Goal: Navigation & Orientation: Find specific page/section

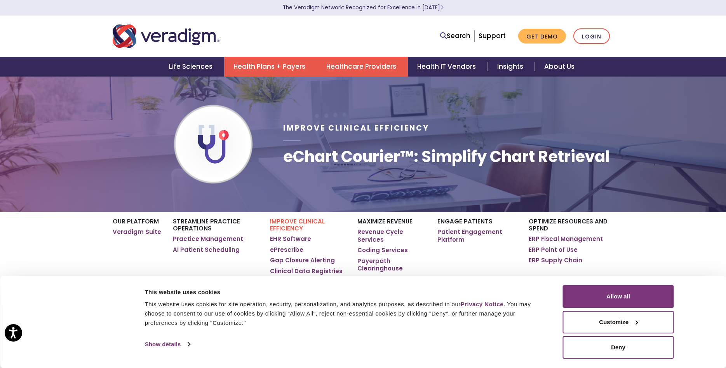
click at [270, 63] on link "Health Plans + Payers" at bounding box center [270, 67] width 93 height 20
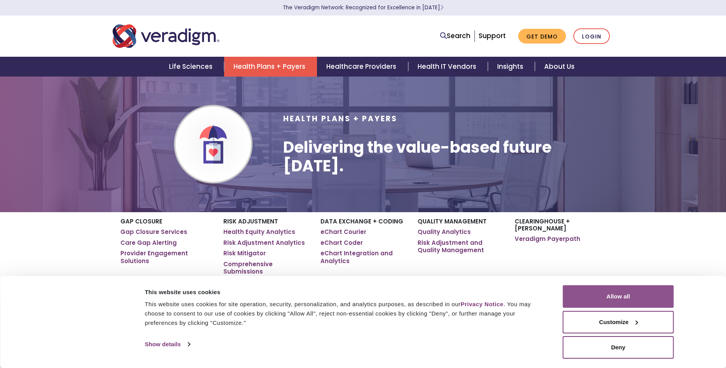
click at [599, 297] on button "Allow all" at bounding box center [618, 296] width 111 height 23
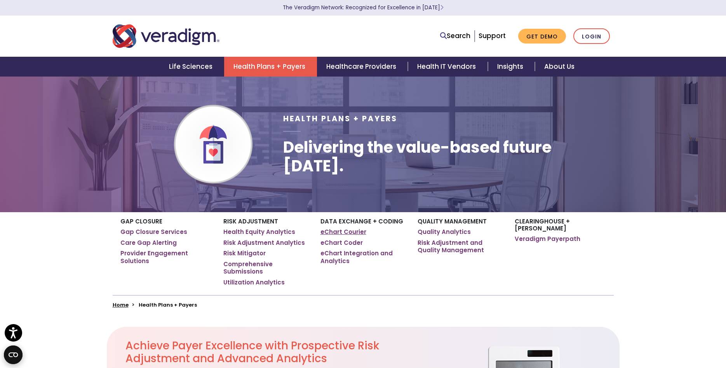
click at [336, 230] on link "eChart Courier" at bounding box center [344, 232] width 46 height 8
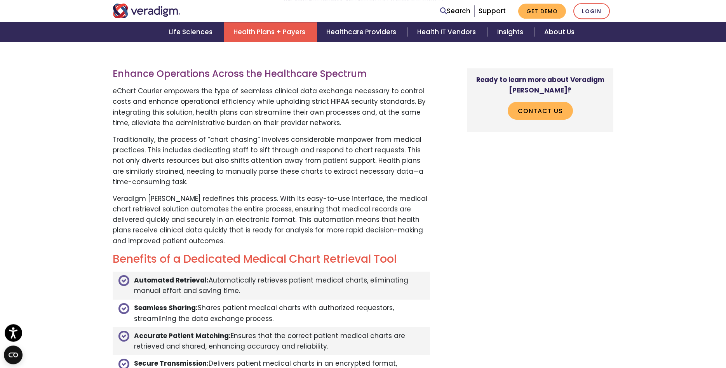
scroll to position [634, 0]
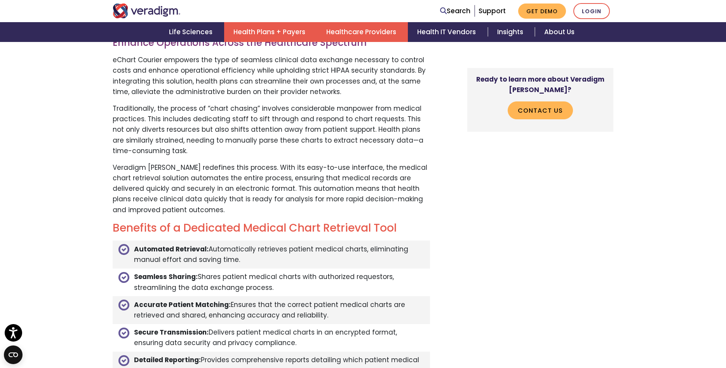
click at [350, 29] on link "Healthcare Providers" at bounding box center [362, 32] width 91 height 20
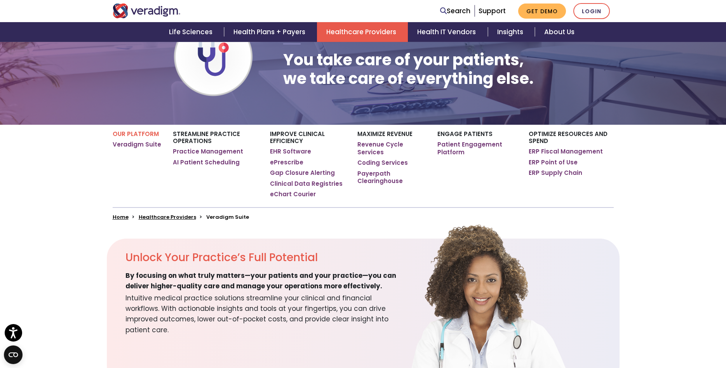
scroll to position [119, 0]
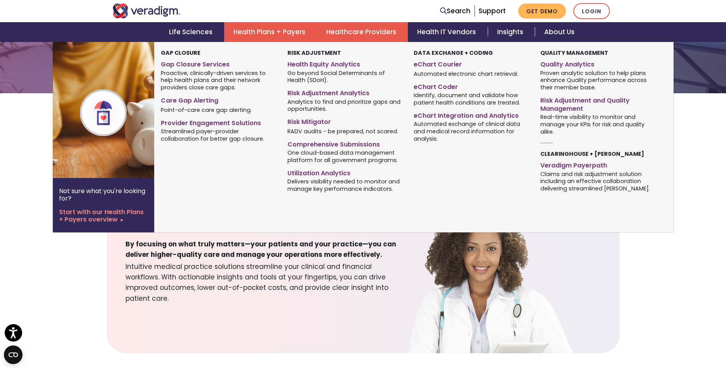
click at [272, 32] on link "Health Plans + Payers" at bounding box center [270, 32] width 93 height 20
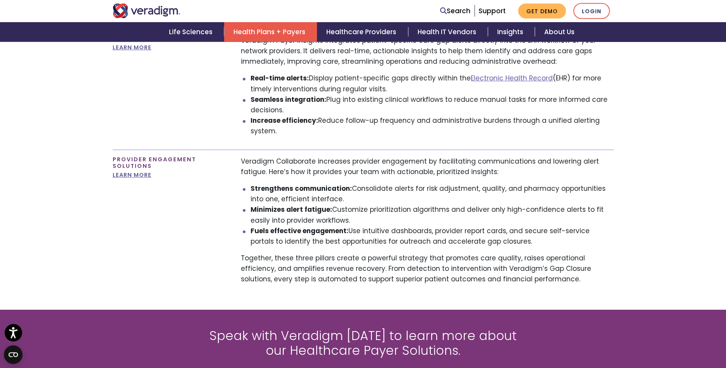
scroll to position [713, 0]
